Goal: Transaction & Acquisition: Purchase product/service

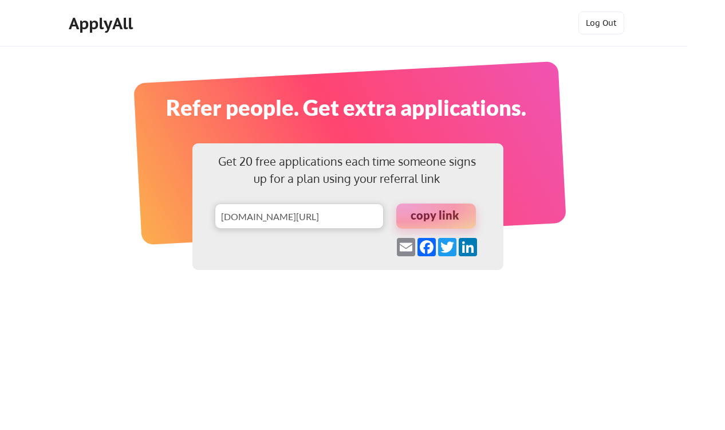
click at [361, 91] on div "Refer people. Get extra applications." at bounding box center [345, 107] width 448 height 33
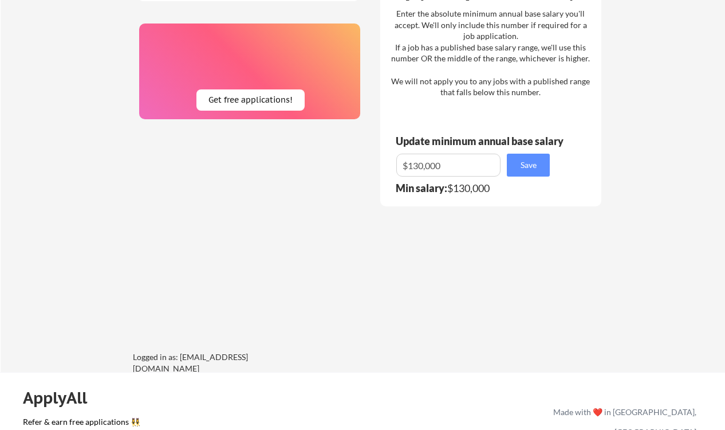
scroll to position [690, 0]
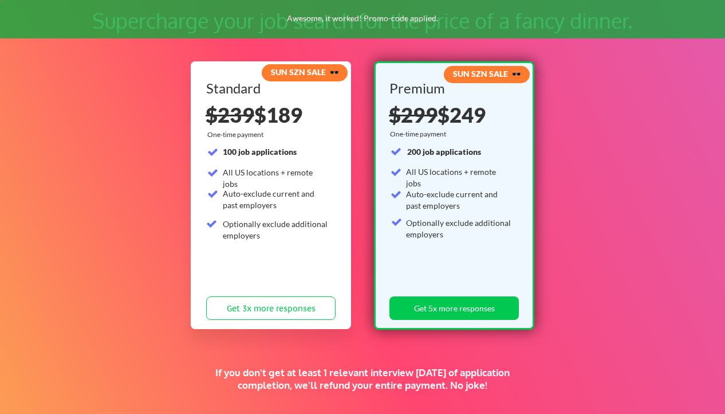
scroll to position [80, 0]
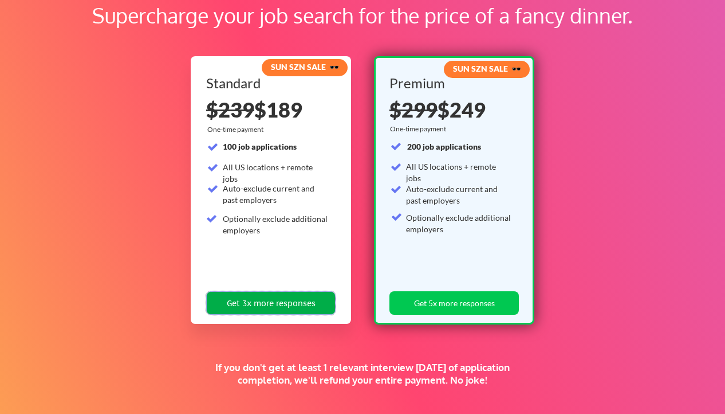
click at [298, 296] on button "Get 3x more responses" at bounding box center [270, 302] width 129 height 23
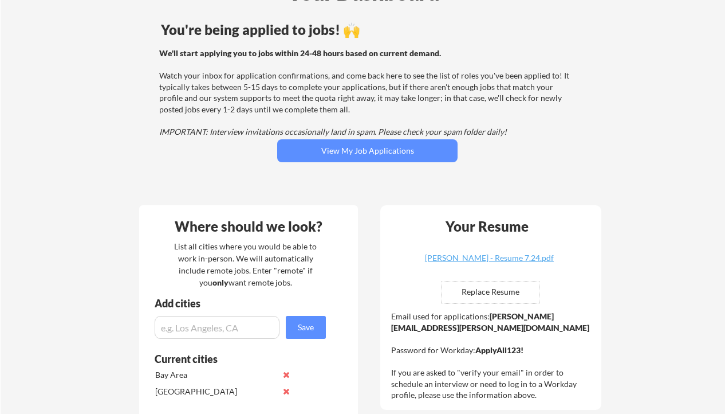
scroll to position [208, 0]
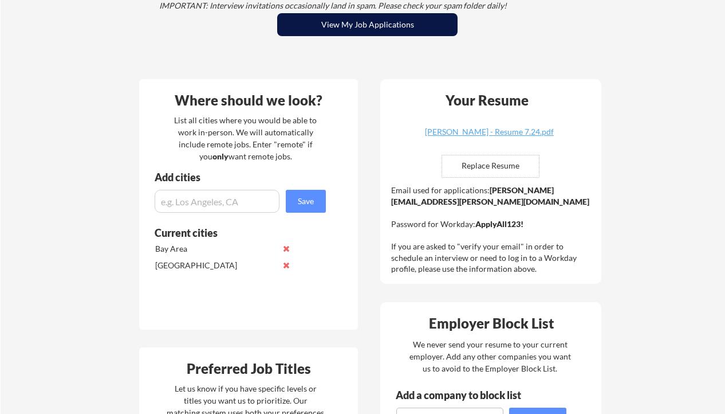
click at [381, 23] on button "View My Job Applications" at bounding box center [367, 24] width 180 height 23
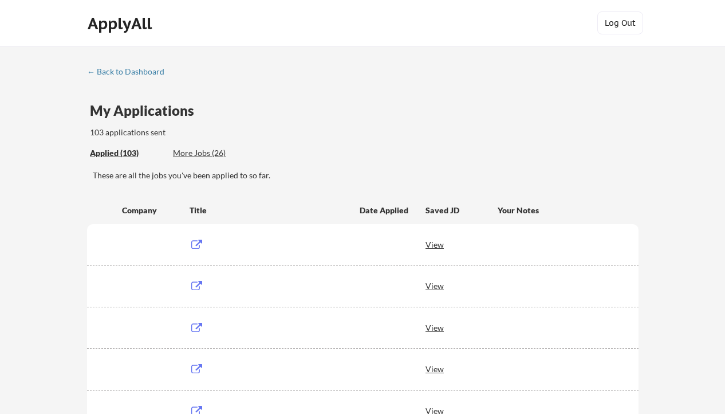
click at [208, 148] on div "More Jobs (26)" at bounding box center [215, 152] width 84 height 11
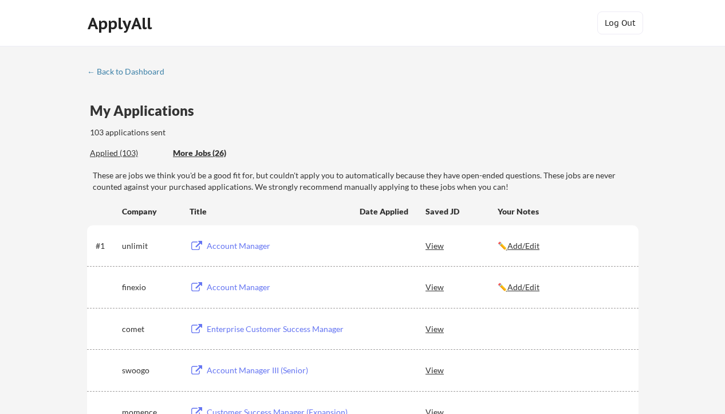
click at [212, 152] on div "More Jobs (26)" at bounding box center [215, 152] width 84 height 11
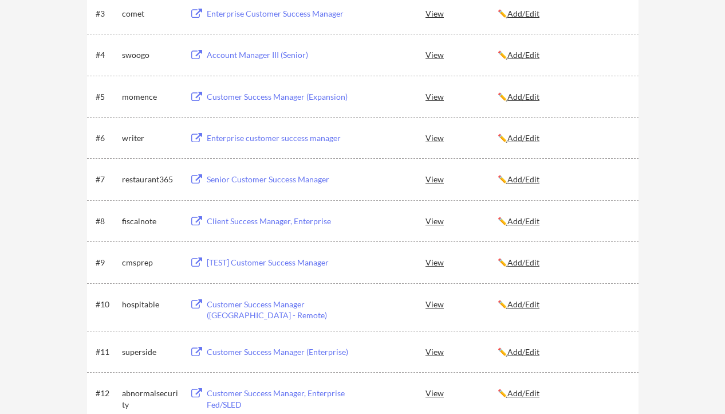
scroll to position [316, 0]
